Goal: Information Seeking & Learning: Learn about a topic

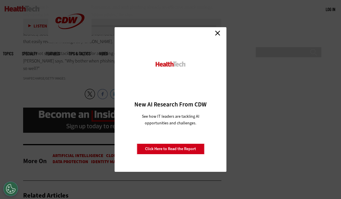
scroll to position [1188, 0]
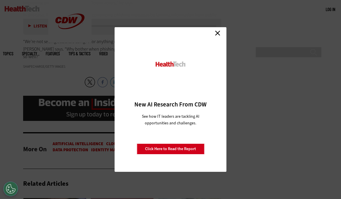
click at [214, 37] on link "Close" at bounding box center [218, 33] width 9 height 9
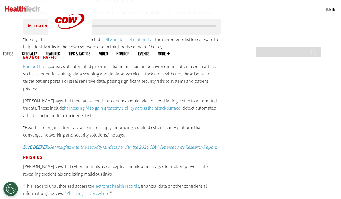
scroll to position [966, 0]
click at [151, 105] on link "harnessing AI to gain greater visibility across the attack surface" at bounding box center [122, 108] width 116 height 6
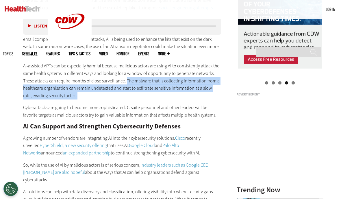
click at [214, 62] on p "AI-assisted APTs can be especially harmful because malicious actors are using A…" at bounding box center [122, 80] width 198 height 37
